Goal: Transaction & Acquisition: Purchase product/service

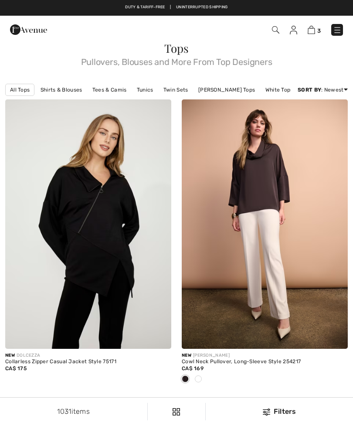
checkbox input "true"
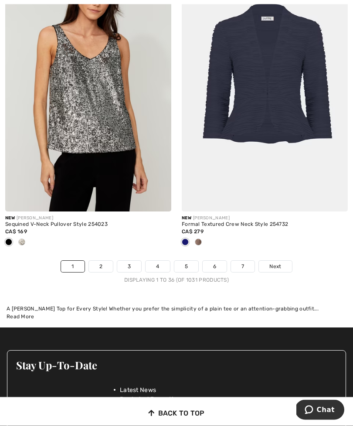
scroll to position [5287, 0]
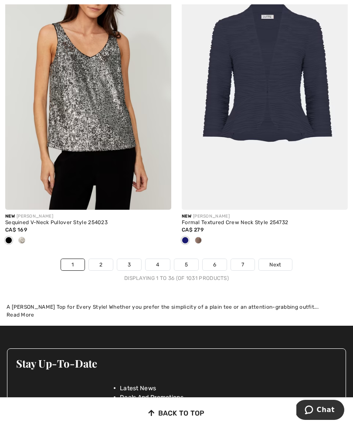
click at [101, 259] on link "2" at bounding box center [101, 264] width 24 height 11
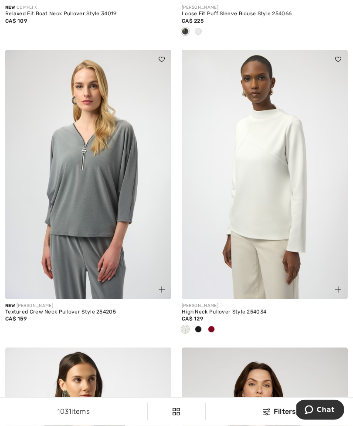
scroll to position [1211, 0]
click at [280, 225] on img at bounding box center [265, 174] width 166 height 249
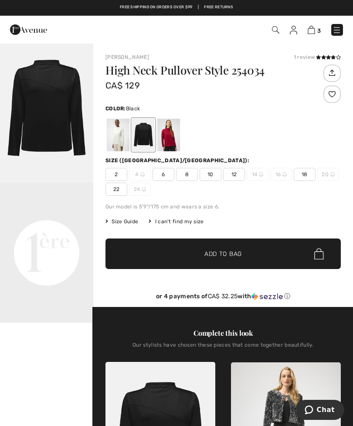
click at [122, 126] on div at bounding box center [118, 134] width 23 height 33
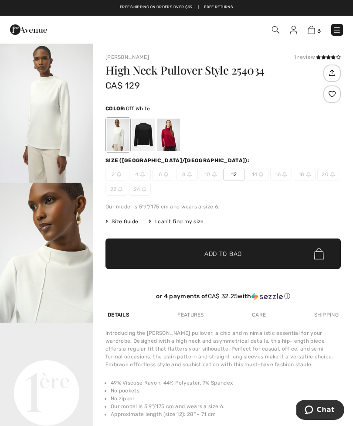
click at [265, 73] on h1 "High Neck Pullover Style 254034" at bounding box center [213, 69] width 216 height 11
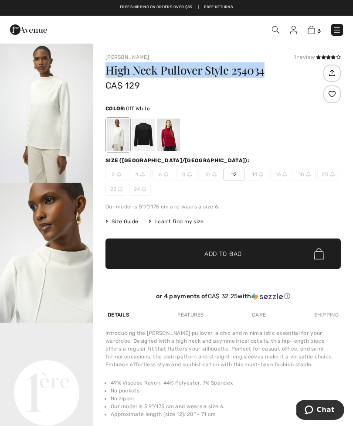
copy h1 "High Neck Pullover Style 254034"
